Goal: Task Accomplishment & Management: Manage account settings

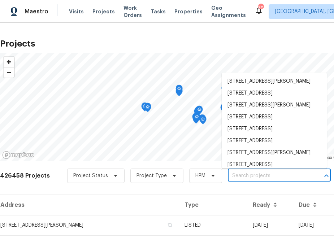
click at [235, 178] on input "text" at bounding box center [269, 176] width 83 height 11
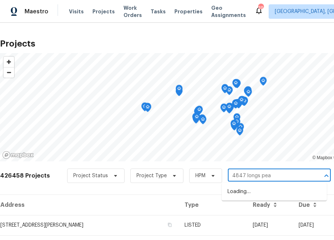
type input "4847 [GEOGRAPHIC_DATA]"
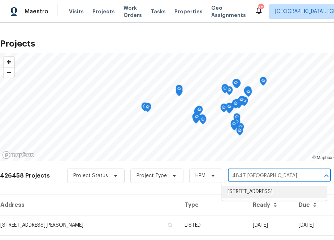
click at [237, 195] on li "[STREET_ADDRESS]" at bounding box center [274, 192] width 105 height 12
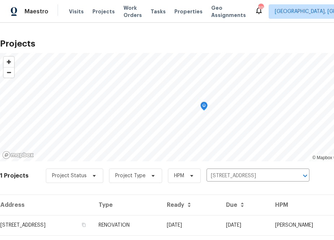
scroll to position [18, 0]
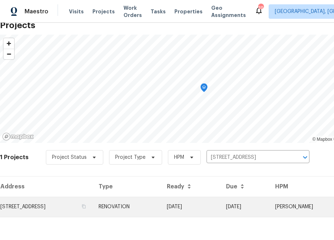
click at [90, 198] on td "[STREET_ADDRESS]" at bounding box center [46, 207] width 93 height 20
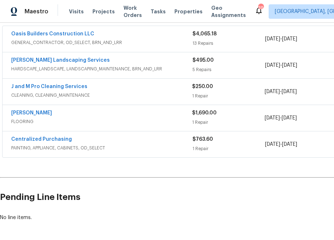
scroll to position [135, 74]
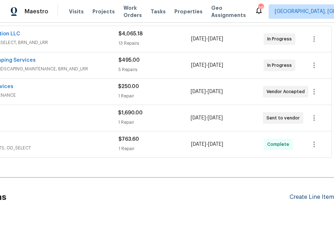
click at [318, 197] on div "Create Line Item" at bounding box center [312, 197] width 44 height 7
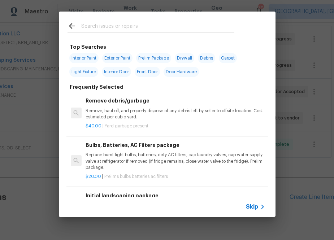
click at [87, 29] on input "text" at bounding box center [157, 27] width 153 height 11
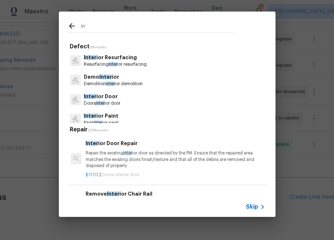
type input "i"
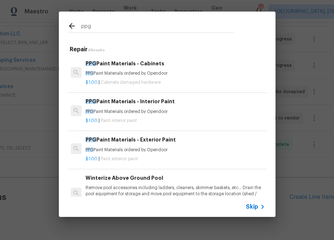
type input "ppg"
click at [113, 118] on span "Paint interior paint" at bounding box center [119, 120] width 36 height 4
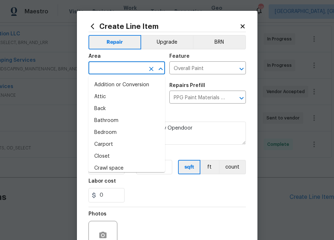
click at [110, 70] on input "text" at bounding box center [117, 68] width 56 height 11
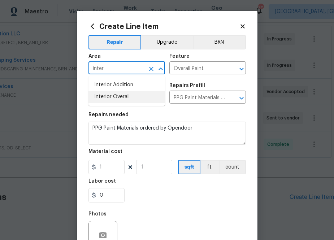
click at [112, 98] on li "Interior Overall" at bounding box center [127, 97] width 77 height 12
type input "Interior Overall"
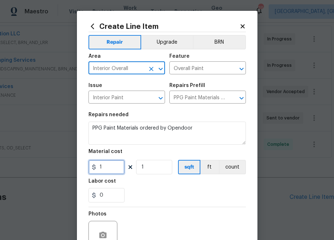
click at [112, 165] on input "1" at bounding box center [107, 167] width 36 height 14
paste input "text"
click at [111, 169] on input "1" at bounding box center [107, 167] width 36 height 14
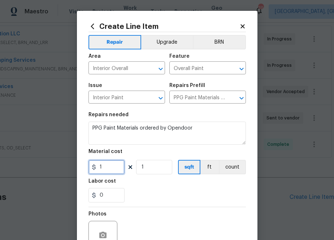
paste input "69.39"
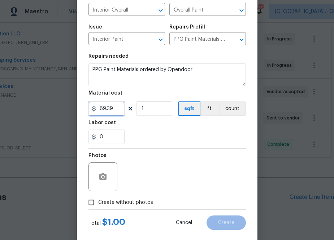
scroll to position [71, 0]
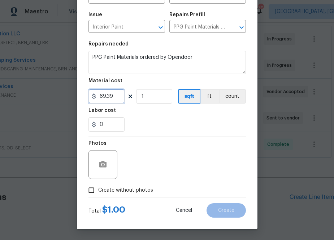
type input "69.39"
click at [147, 187] on span "Create without photos" at bounding box center [125, 191] width 55 height 8
click at [98, 187] on input "Create without photos" at bounding box center [92, 191] width 14 height 14
checkbox input "true"
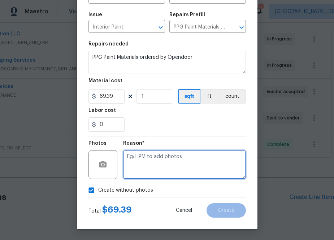
click at [158, 177] on textarea at bounding box center [184, 164] width 123 height 29
click at [157, 168] on textarea "To enrich screen reader interactions, please activate Accessibility in Grammarl…" at bounding box center [184, 164] width 123 height 29
type textarea "na"
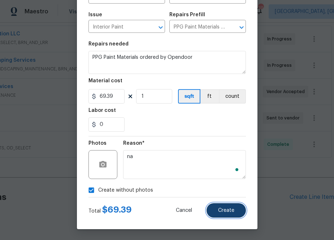
click at [225, 212] on span "Create" at bounding box center [226, 210] width 16 height 5
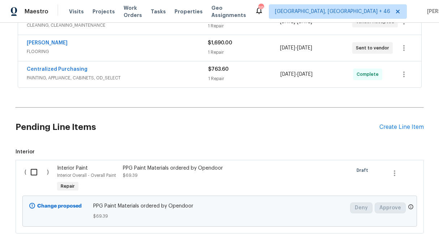
scroll to position [206, 0]
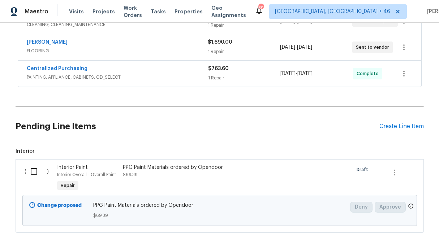
click at [33, 172] on input "checkbox" at bounding box center [36, 171] width 21 height 15
checkbox input "true"
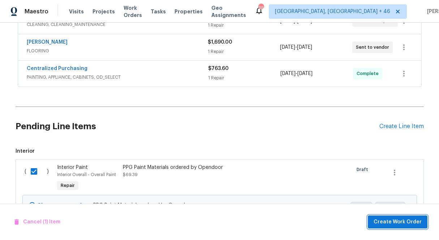
click at [334, 222] on span "Create Work Order" at bounding box center [398, 222] width 48 height 9
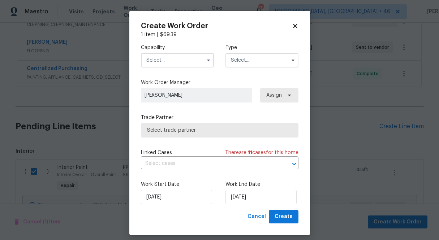
click at [183, 59] on input "text" at bounding box center [177, 60] width 73 height 14
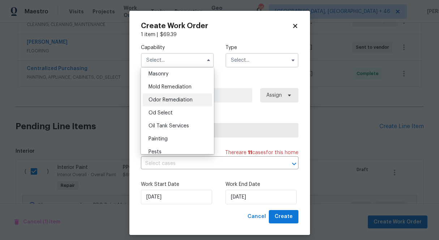
scroll to position [546, 0]
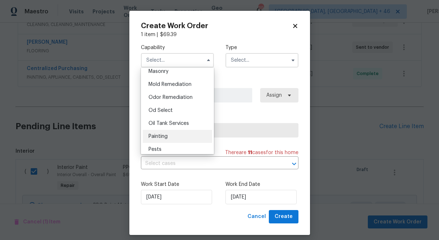
click at [171, 134] on div "Painting" at bounding box center [177, 136] width 69 height 13
type input "Painting"
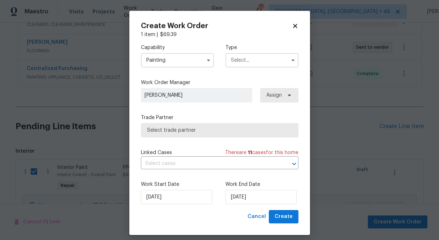
click at [243, 59] on input "text" at bounding box center [261, 60] width 73 height 14
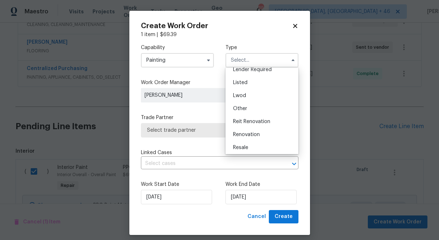
scroll to position [60, 0]
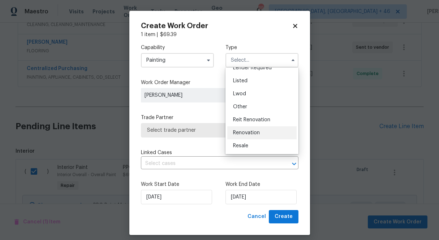
click at [245, 133] on span "Renovation" at bounding box center [246, 132] width 27 height 5
type input "Renovation"
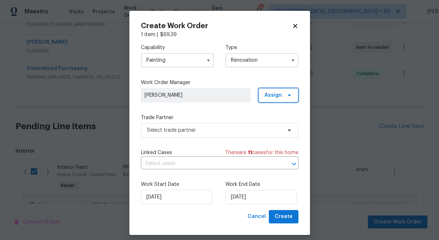
click at [270, 96] on span "Assign" at bounding box center [272, 95] width 17 height 7
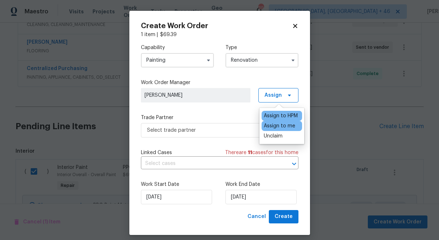
click at [275, 127] on div "Assign to me" at bounding box center [279, 125] width 31 height 7
click at [229, 108] on div "Capability Painting Type Renovation Work Order Manager [PERSON_NAME] Assign Tra…" at bounding box center [219, 124] width 157 height 172
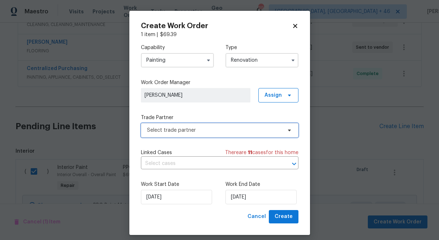
click at [225, 129] on span "Select trade partner" at bounding box center [214, 130] width 135 height 7
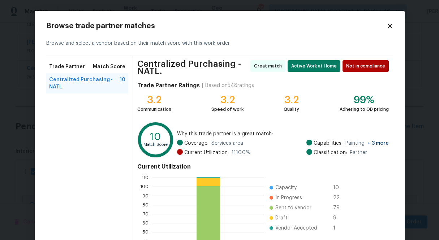
scroll to position [81, 0]
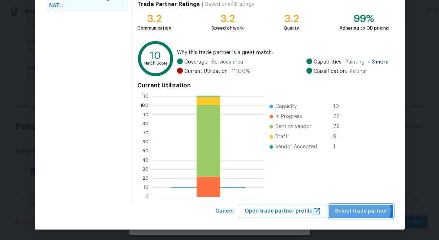
click at [334, 210] on span "Select trade partner" at bounding box center [361, 211] width 52 height 9
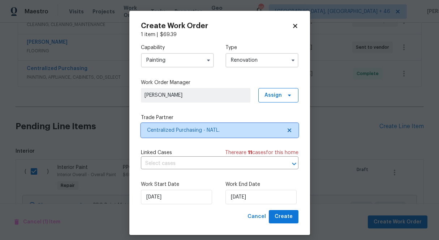
scroll to position [0, 0]
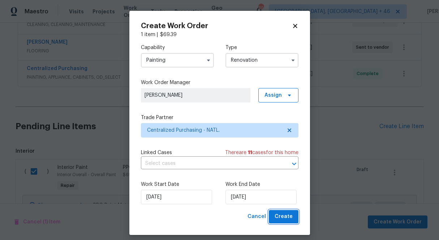
click at [290, 217] on span "Create" at bounding box center [284, 216] width 18 height 9
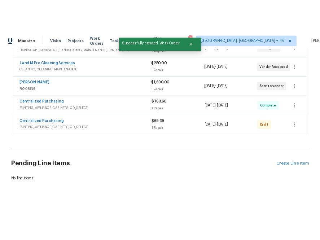
scroll to position [163, 0]
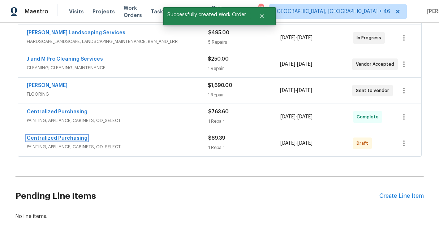
click at [65, 139] on link "Centralized Purchasing" at bounding box center [57, 138] width 61 height 5
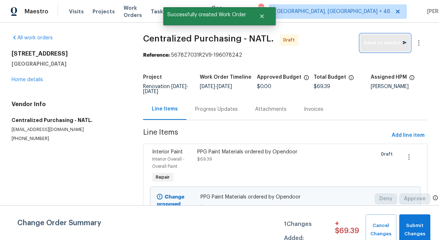
click at [334, 45] on span "Send to Vendor" at bounding box center [385, 43] width 43 height 8
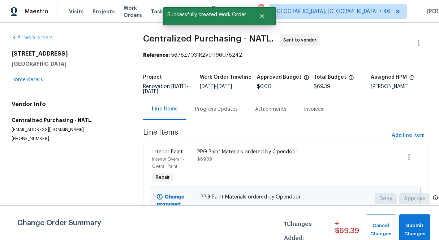
click at [115, 47] on div "All work orders [STREET_ADDRESS] Home details Vendor Info Centralized Purchasin…" at bounding box center [69, 88] width 114 height 108
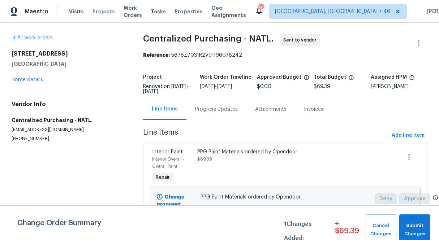
click at [101, 11] on span "Projects" at bounding box center [103, 11] width 22 height 7
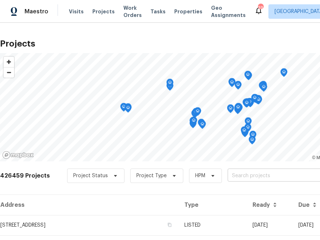
click at [273, 174] on input "text" at bounding box center [269, 176] width 83 height 11
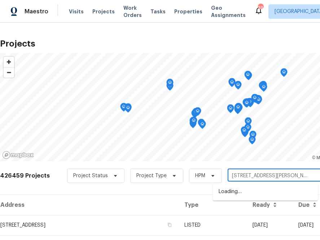
type input "[STREET_ADDRESS][PERSON_NAME]"
click at [250, 193] on li "[STREET_ADDRESS][PERSON_NAME]" at bounding box center [265, 192] width 105 height 12
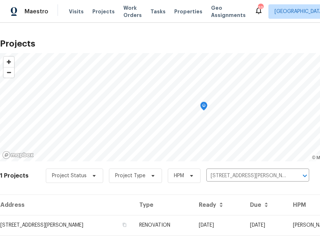
scroll to position [18, 0]
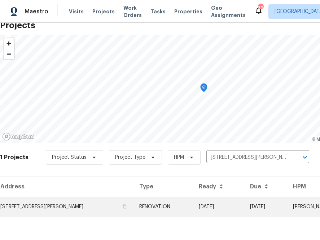
click at [92, 208] on td "[STREET_ADDRESS][PERSON_NAME]" at bounding box center [67, 207] width 134 height 20
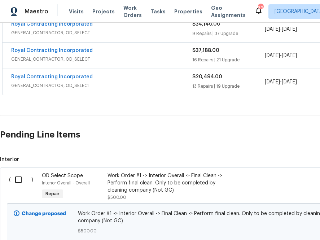
scroll to position [152, 88]
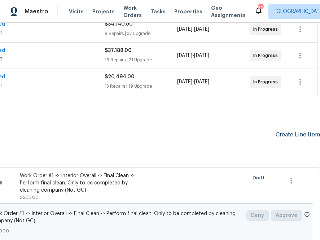
click at [288, 131] on div "Create Line Item" at bounding box center [298, 134] width 44 height 7
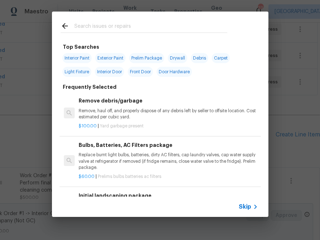
click at [243, 206] on span "Skip" at bounding box center [245, 206] width 12 height 7
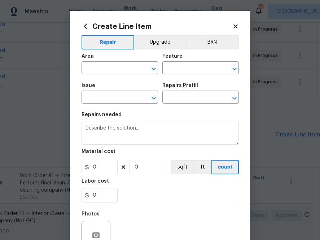
click at [86, 30] on icon at bounding box center [86, 26] width 8 height 8
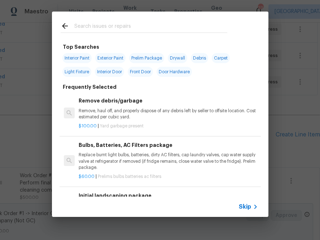
click at [116, 25] on input "text" at bounding box center [150, 27] width 153 height 11
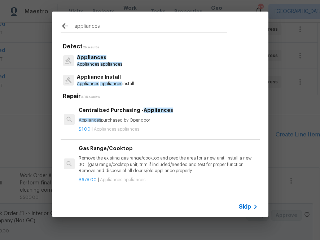
type input "appliances"
click at [109, 61] on p "Appliances" at bounding box center [100, 58] width 46 height 8
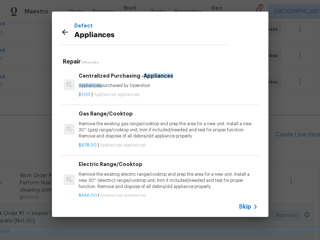
click at [109, 81] on div "Centralized Purchasing - Appliances Appliances purchased by Opendoor" at bounding box center [168, 80] width 179 height 17
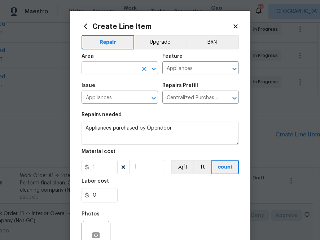
click at [129, 70] on input "text" at bounding box center [110, 68] width 56 height 11
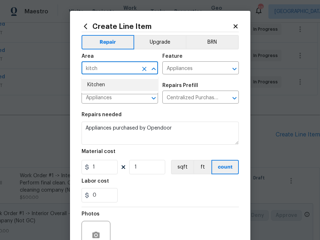
click at [120, 87] on li "Kitchen" at bounding box center [120, 85] width 77 height 12
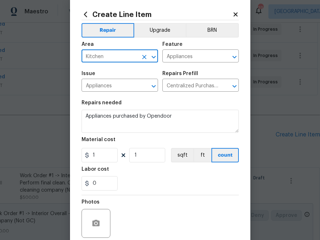
scroll to position [13, 0]
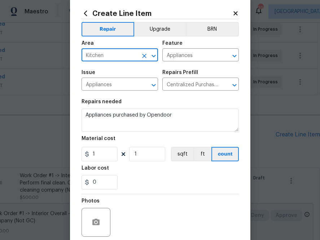
type input "Kitchen"
click at [188, 92] on div "Issue Appliances ​ Repairs Prefill Centralized Purchasing - Appliances $1.00 ​" at bounding box center [160, 80] width 157 height 29
click at [107, 151] on input "1" at bounding box center [100, 154] width 36 height 14
paste input "4881.08"
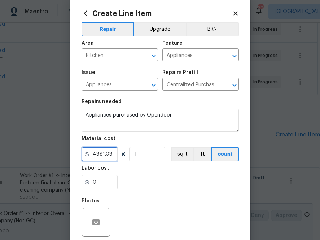
type input "4881.08"
click at [137, 177] on div "0" at bounding box center [160, 182] width 157 height 14
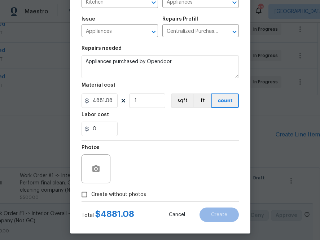
scroll to position [71, 0]
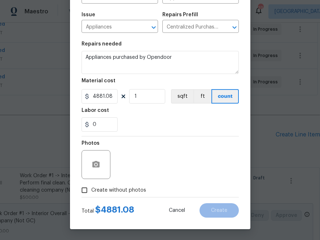
click at [124, 191] on span "Create without photos" at bounding box center [118, 191] width 55 height 8
click at [91, 191] on input "Create without photos" at bounding box center [85, 191] width 14 height 14
checkbox input "true"
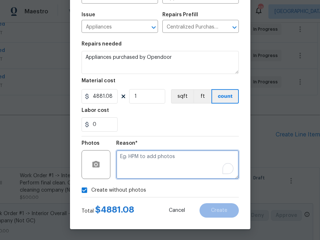
click at [142, 162] on textarea "To enrich screen reader interactions, please activate Accessibility in Grammarl…" at bounding box center [177, 164] width 123 height 29
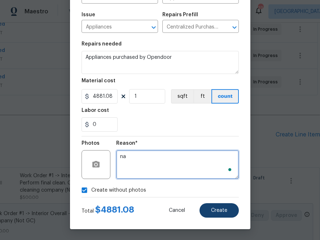
type textarea "na"
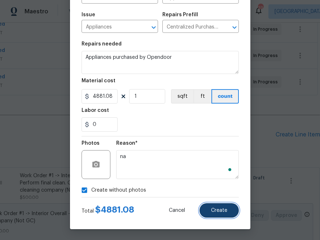
click at [228, 212] on button "Create" at bounding box center [219, 210] width 39 height 14
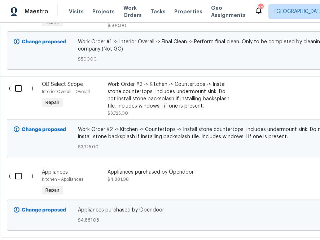
scroll to position [325, 0]
click at [18, 168] on input "checkbox" at bounding box center [21, 175] width 21 height 15
checkbox input "true"
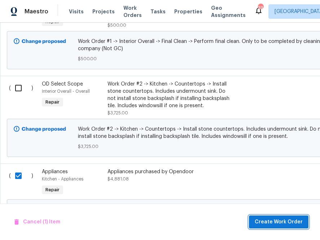
click at [280, 220] on span "Create Work Order" at bounding box center [279, 222] width 48 height 9
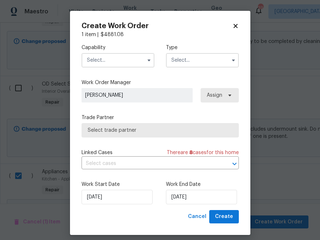
click at [132, 61] on input "text" at bounding box center [118, 60] width 73 height 14
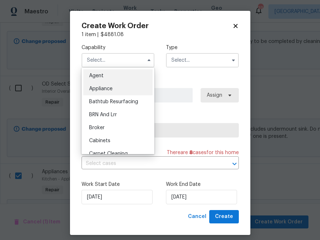
click at [130, 92] on div "Appliance" at bounding box center [117, 88] width 69 height 13
type input "Appliance"
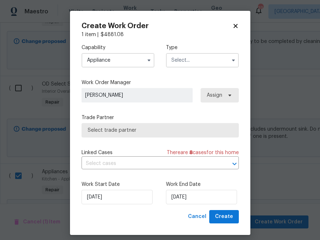
click at [214, 59] on input "text" at bounding box center [202, 60] width 73 height 14
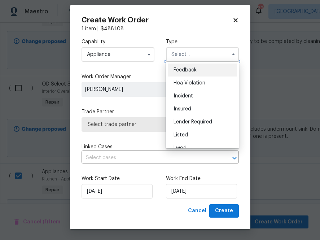
scroll to position [3, 0]
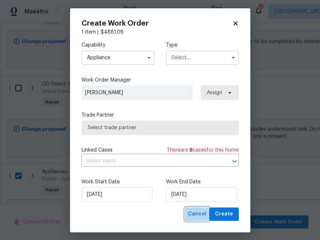
click at [194, 216] on span "Cancel" at bounding box center [197, 214] width 18 height 9
checkbox input "false"
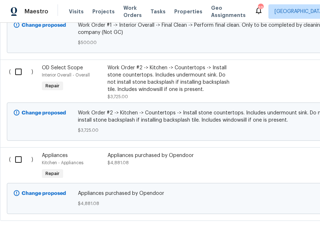
scroll to position [341, 88]
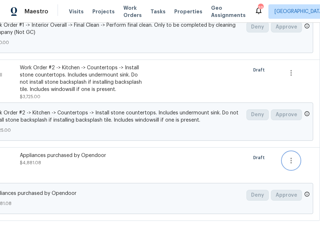
click at [297, 155] on button "button" at bounding box center [291, 160] width 17 height 17
click at [172, 160] on div at bounding box center [160, 120] width 320 height 240
click at [62, 152] on div "Appliances purchased by Opendoor" at bounding box center [83, 155] width 127 height 7
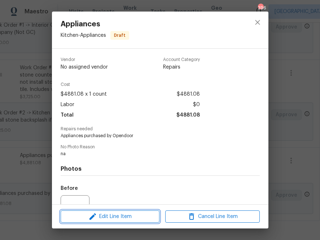
click at [100, 217] on span "Edit Line Item" at bounding box center [110, 216] width 95 height 9
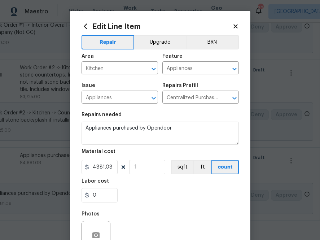
click at [85, 26] on icon at bounding box center [86, 26] width 8 height 8
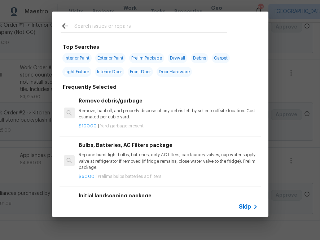
click at [104, 29] on input "text" at bounding box center [150, 27] width 153 height 11
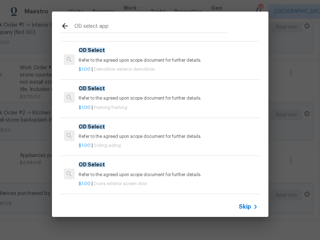
scroll to position [0, 0]
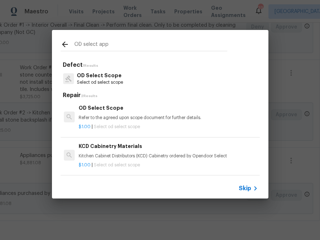
type input "OD select app"
click at [112, 79] on p "OD Select Scope" at bounding box center [100, 76] width 46 height 8
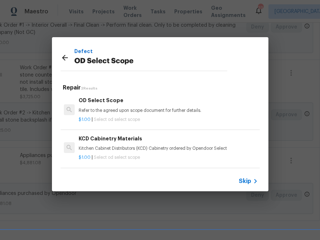
click at [123, 104] on h6 "OD Select Scope" at bounding box center [168, 100] width 179 height 8
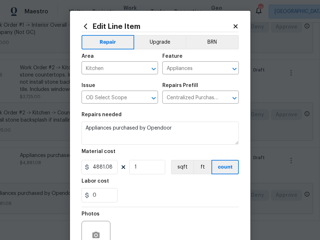
type input "OD Select Scope $1.00"
type textarea "Refer to the agreed upon scope document for further details."
type input "1"
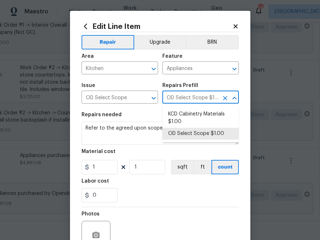
click at [178, 101] on input "OD Select Scope $1.00" at bounding box center [191, 97] width 56 height 11
click at [178, 98] on input "OD Select Scope $1.00" at bounding box center [191, 97] width 56 height 11
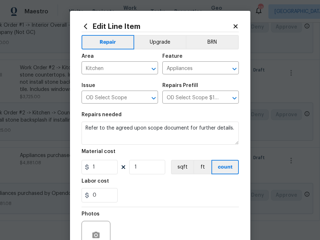
click at [151, 83] on span "Issue OD Select Scope ​" at bounding box center [120, 93] width 77 height 29
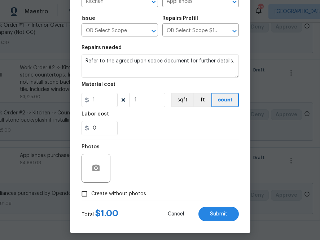
scroll to position [71, 0]
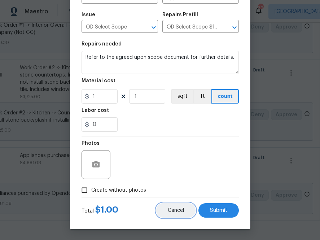
click at [172, 207] on button "Cancel" at bounding box center [175, 210] width 39 height 14
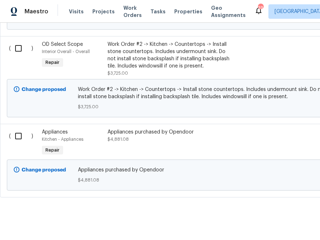
scroll to position [364, 88]
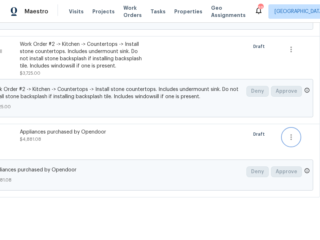
click at [288, 133] on icon "button" at bounding box center [291, 137] width 9 height 9
click at [215, 133] on div at bounding box center [160, 120] width 320 height 240
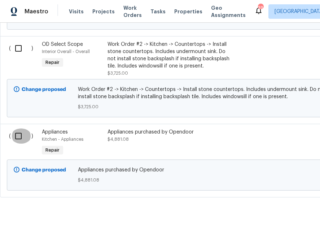
click at [20, 129] on input "checkbox" at bounding box center [21, 136] width 21 height 15
checkbox input "true"
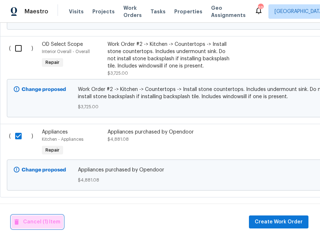
click at [44, 221] on span "Cancel (1) Item" at bounding box center [37, 222] width 46 height 9
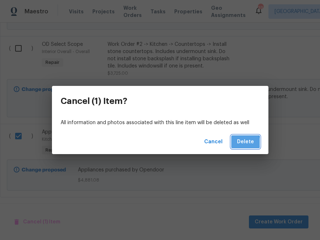
click at [242, 143] on span "Delete" at bounding box center [245, 142] width 17 height 9
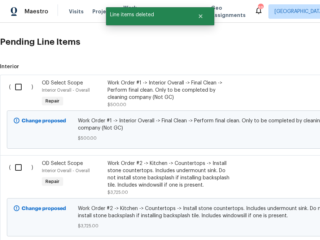
scroll to position [208, 0]
